Goal: Task Accomplishment & Management: Manage account settings

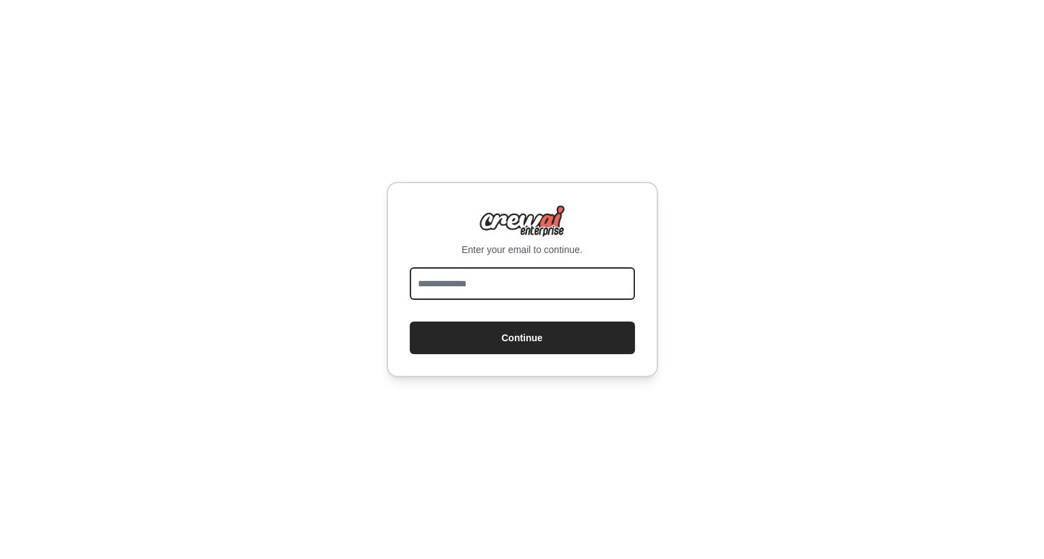
click at [517, 282] on input "email" at bounding box center [522, 283] width 225 height 33
type input "**********"
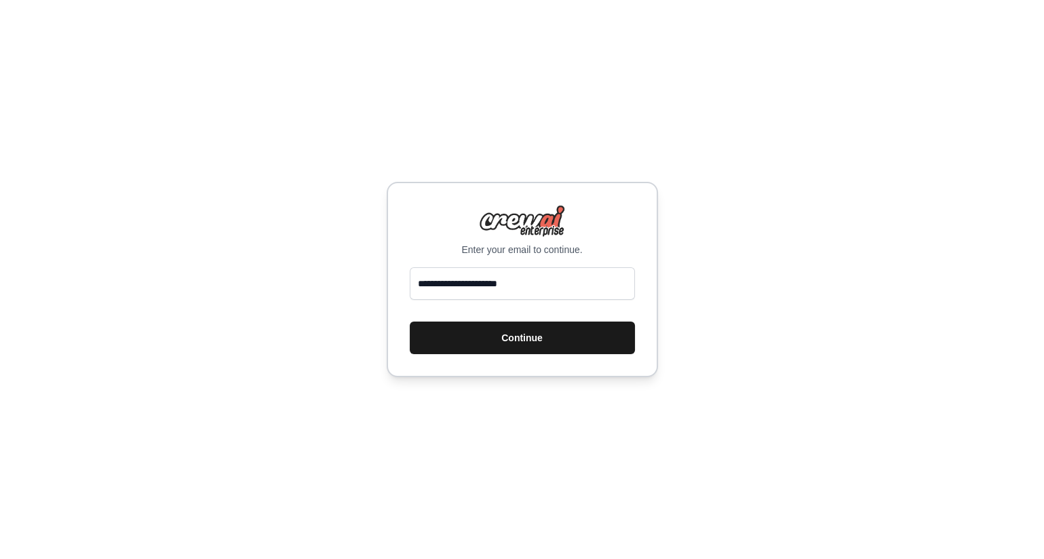
click at [521, 340] on button "Continue" at bounding box center [522, 337] width 225 height 33
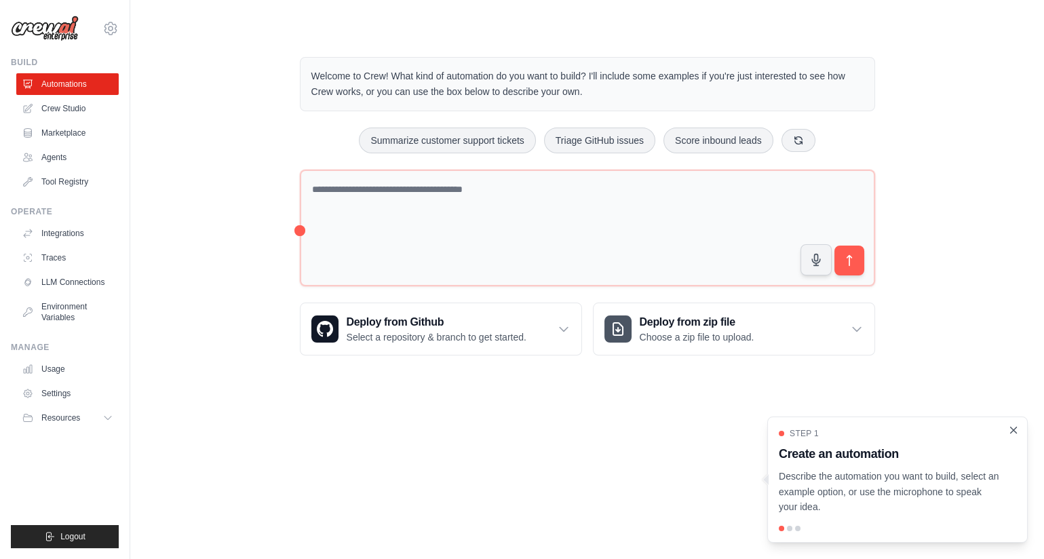
click at [1016, 427] on icon "Close walkthrough" at bounding box center [1013, 430] width 12 height 12
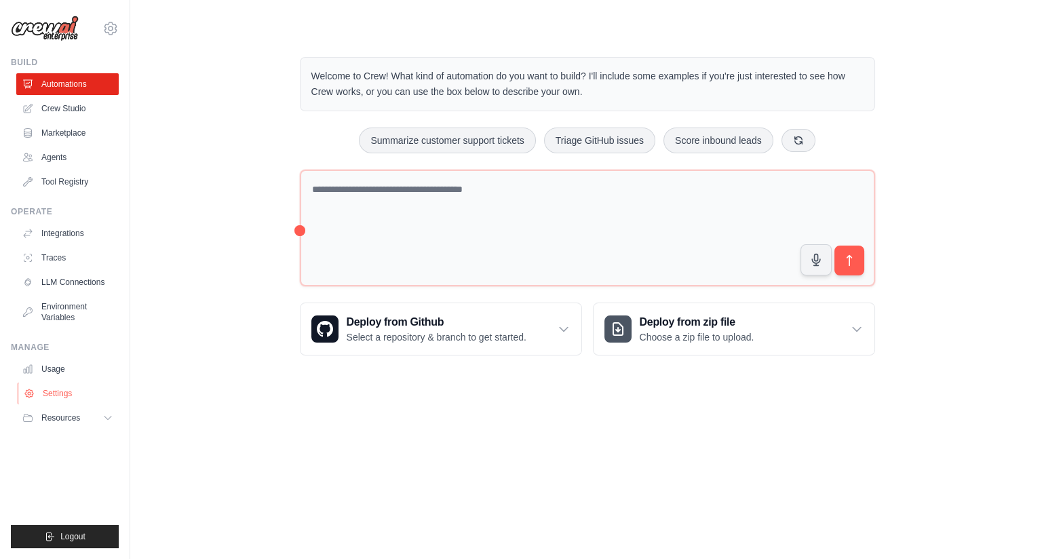
click at [69, 397] on link "Settings" at bounding box center [69, 393] width 102 height 22
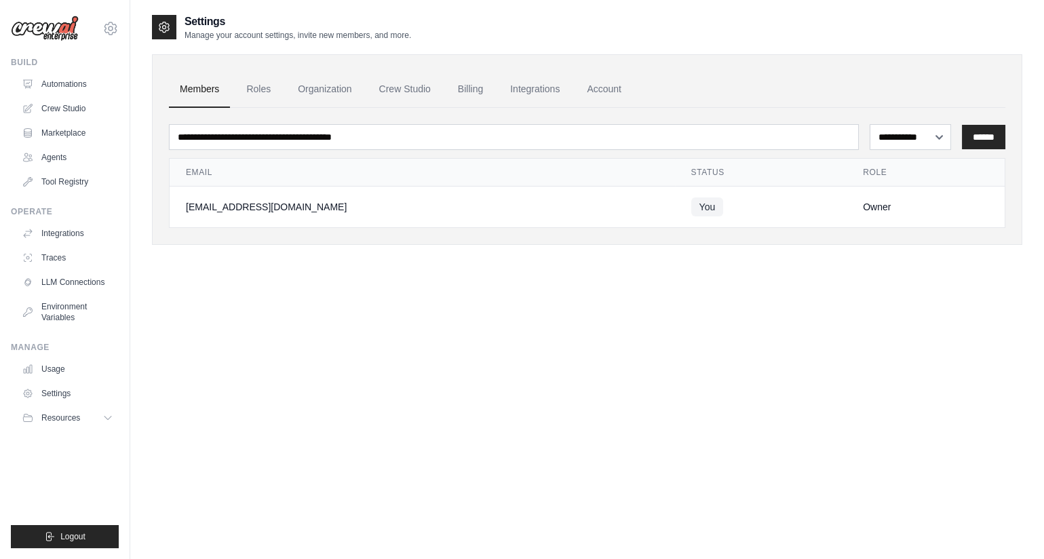
scroll to position [27, 0]
